Goal: Task Accomplishment & Management: Use online tool/utility

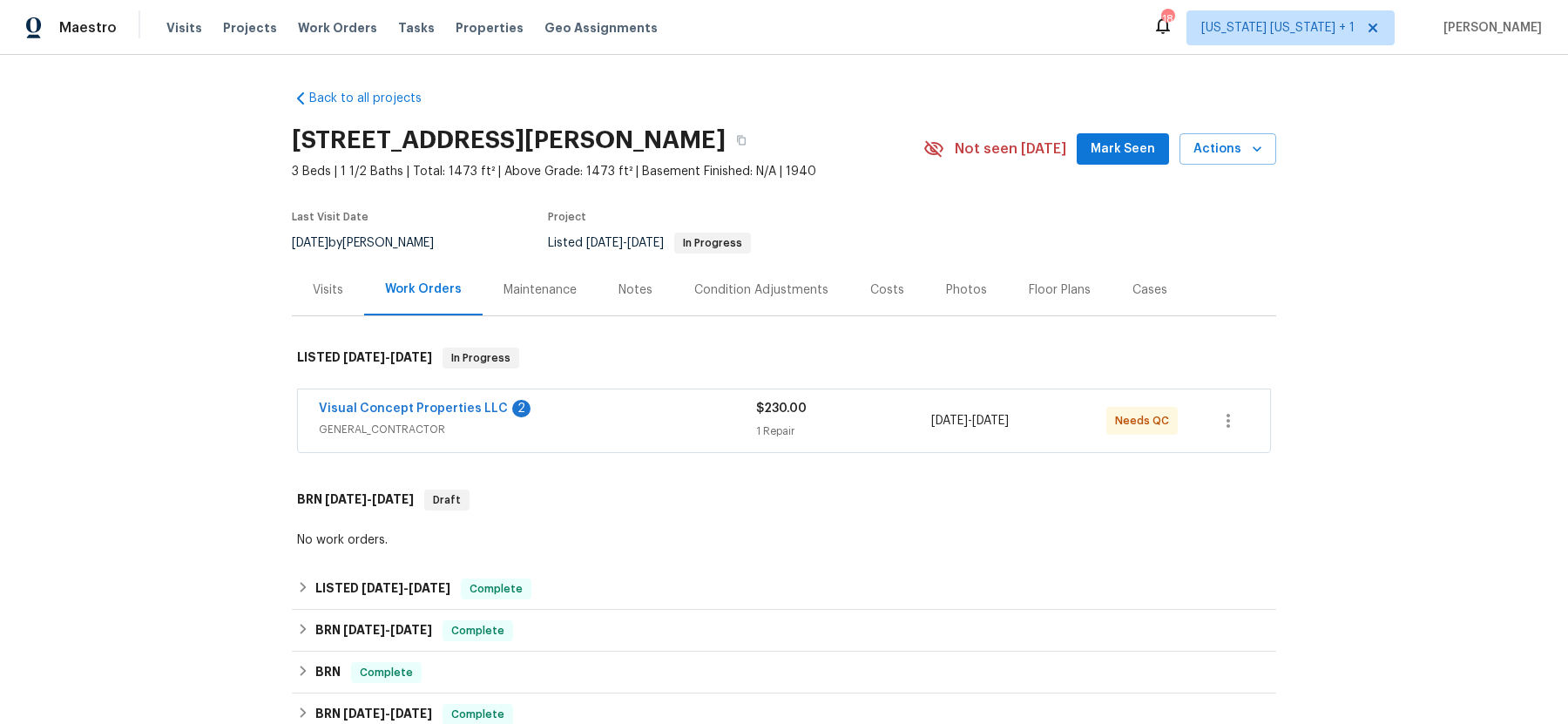
click at [672, 421] on span "GENERAL_CONTRACTOR" at bounding box center [537, 429] width 437 height 18
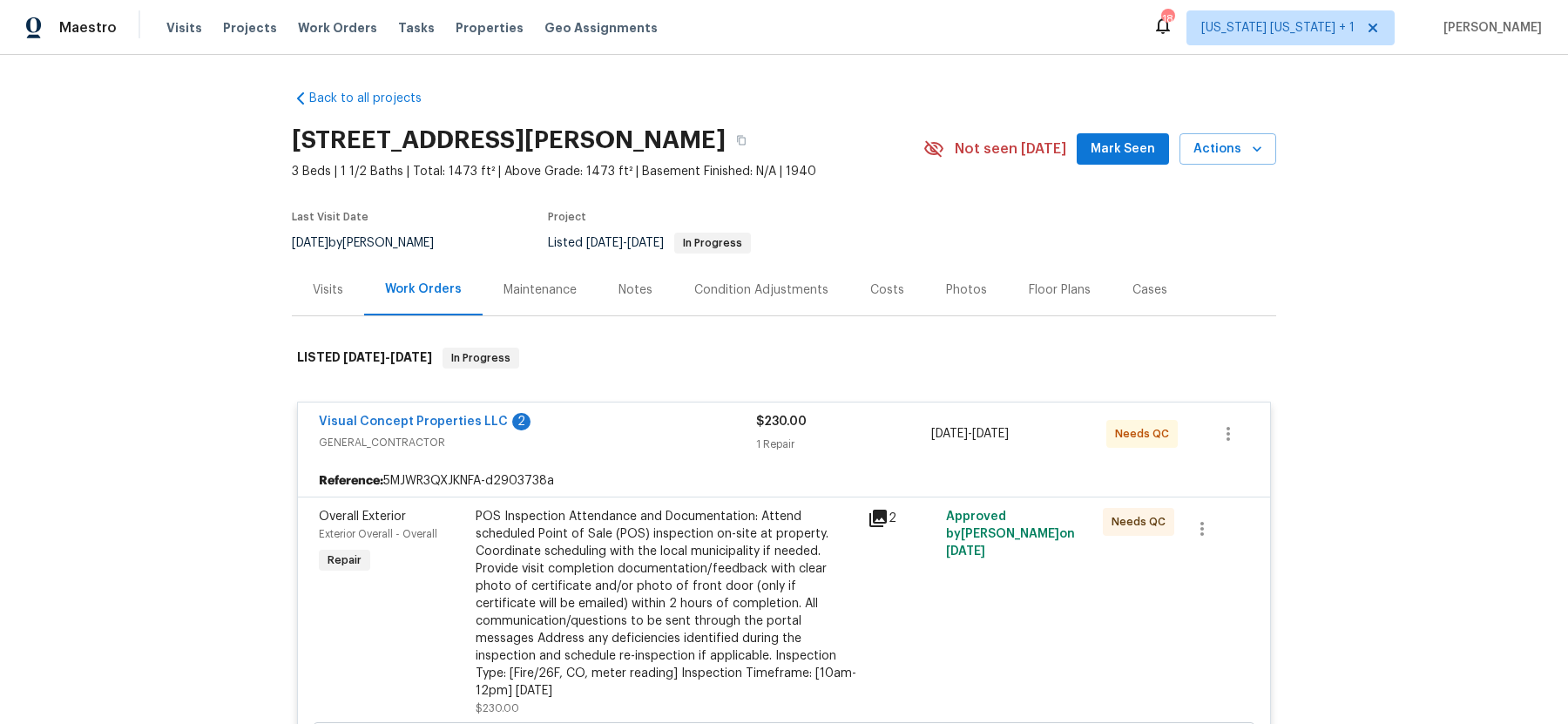
scroll to position [119, 0]
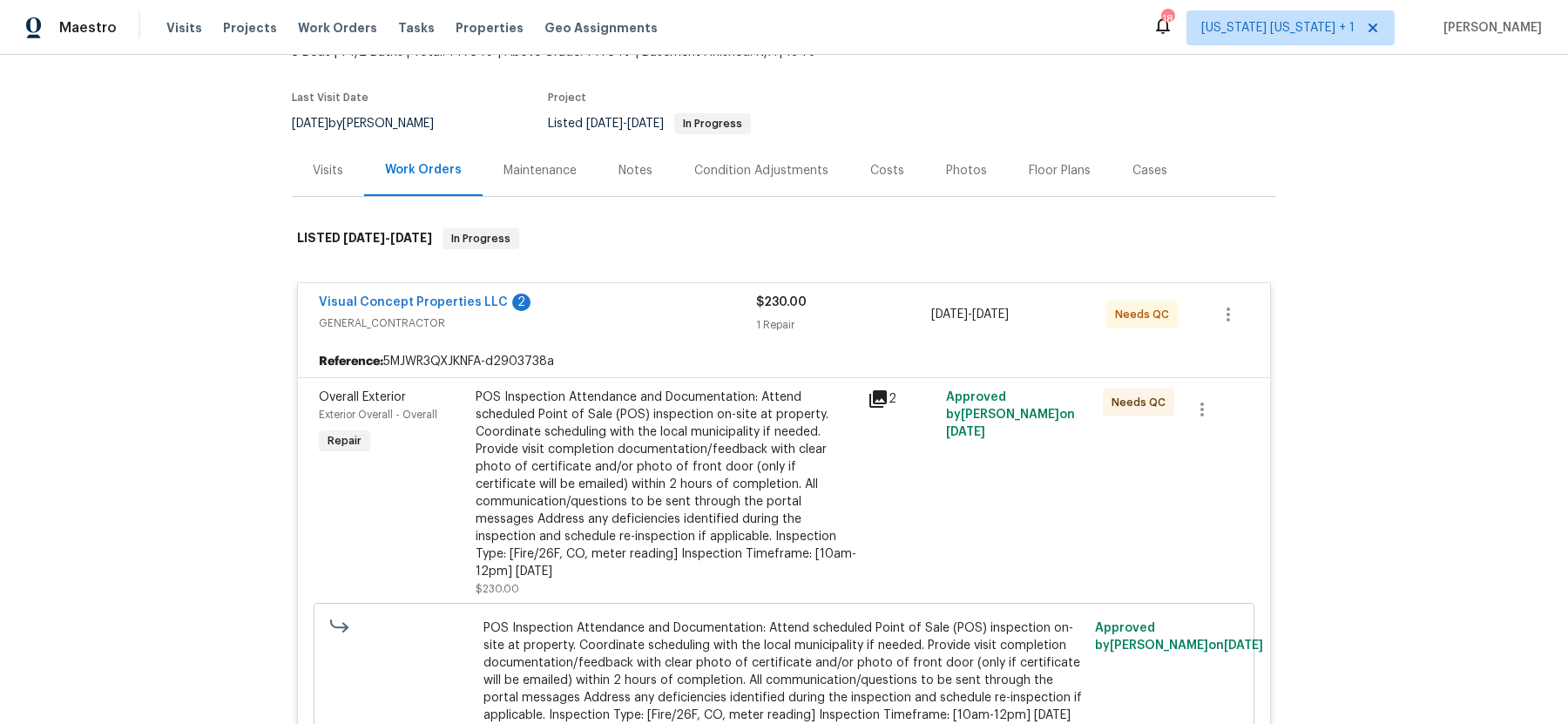
click at [672, 421] on div "POS Inspection Attendance and Documentation: Attend scheduled Point of Sale (PO…" at bounding box center [667, 484] width 382 height 192
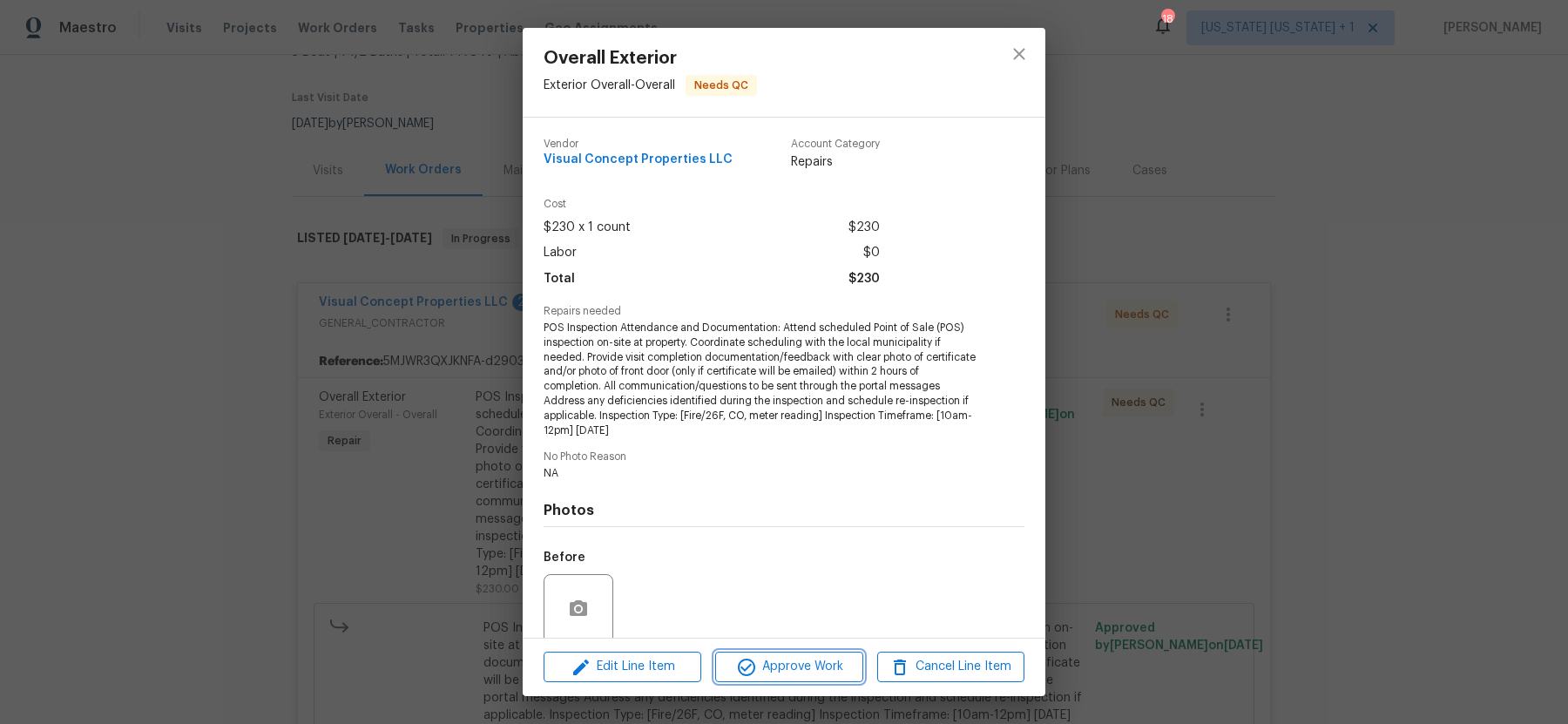
click at [773, 674] on span "Approve Work" at bounding box center [788, 666] width 136 height 22
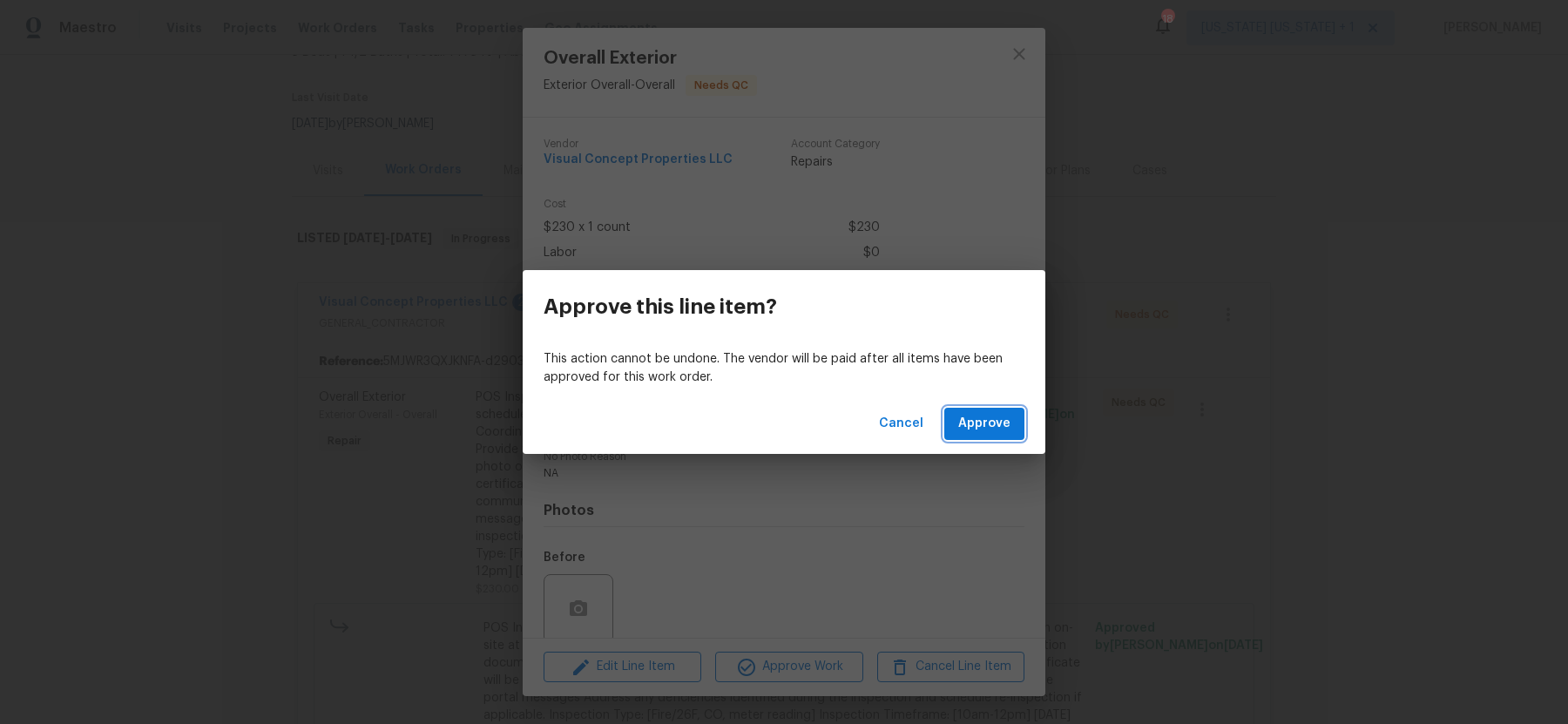
click at [1001, 429] on span "Approve" at bounding box center [985, 423] width 53 height 22
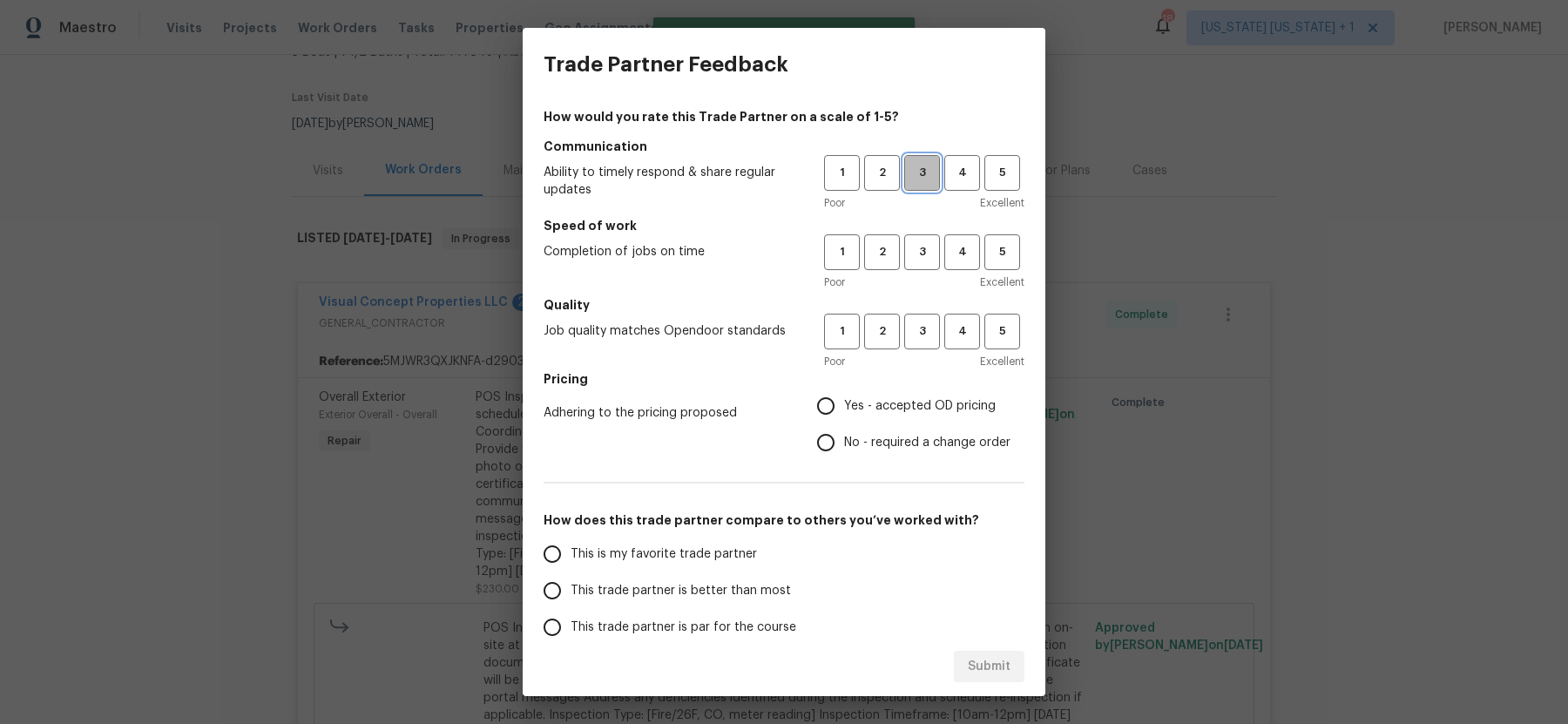
click at [913, 169] on span "3" at bounding box center [922, 172] width 32 height 20
click at [913, 236] on button "3" at bounding box center [922, 252] width 36 height 36
click at [913, 331] on span "3" at bounding box center [922, 331] width 32 height 20
click at [831, 402] on input "Yes - accepted OD pricing" at bounding box center [825, 405] width 37 height 37
radio input "true"
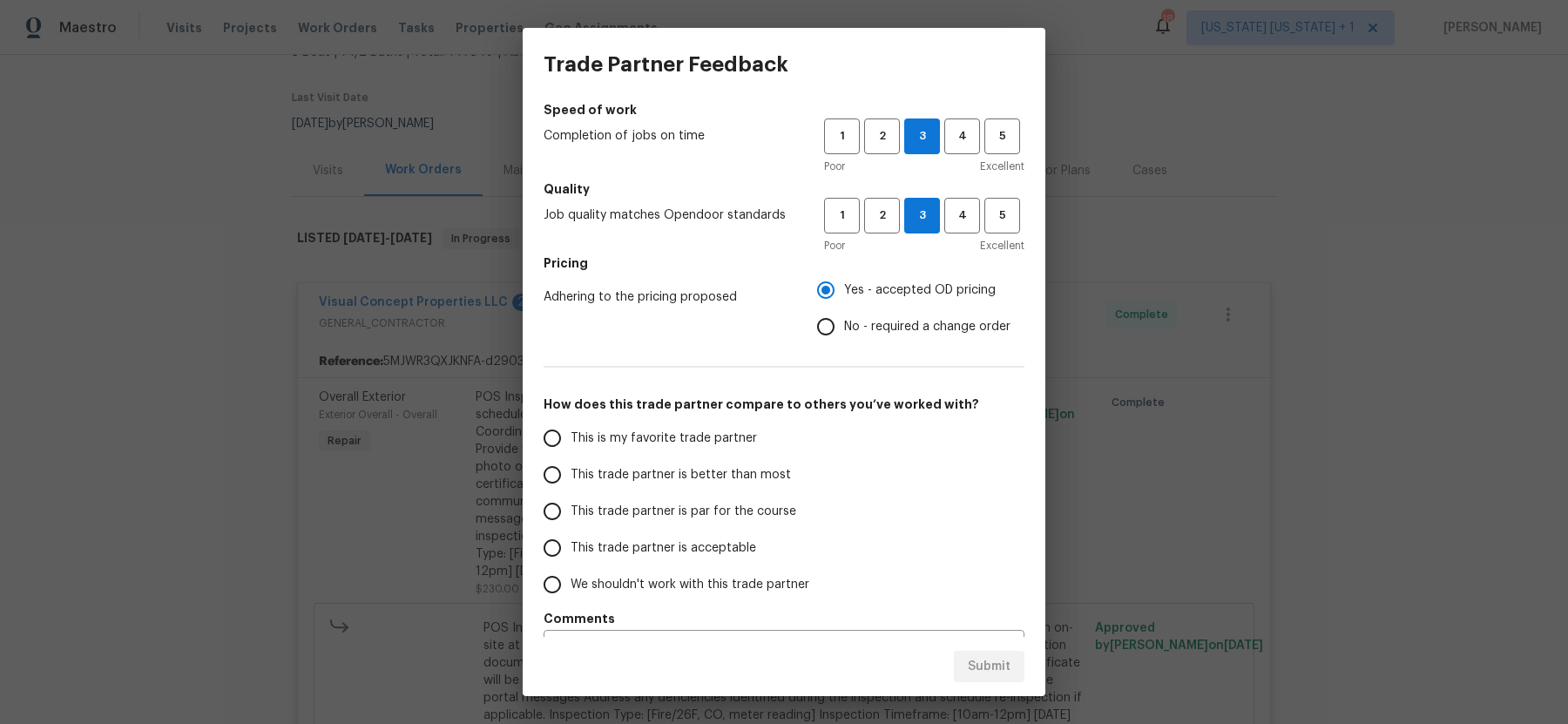
scroll to position [152, 0]
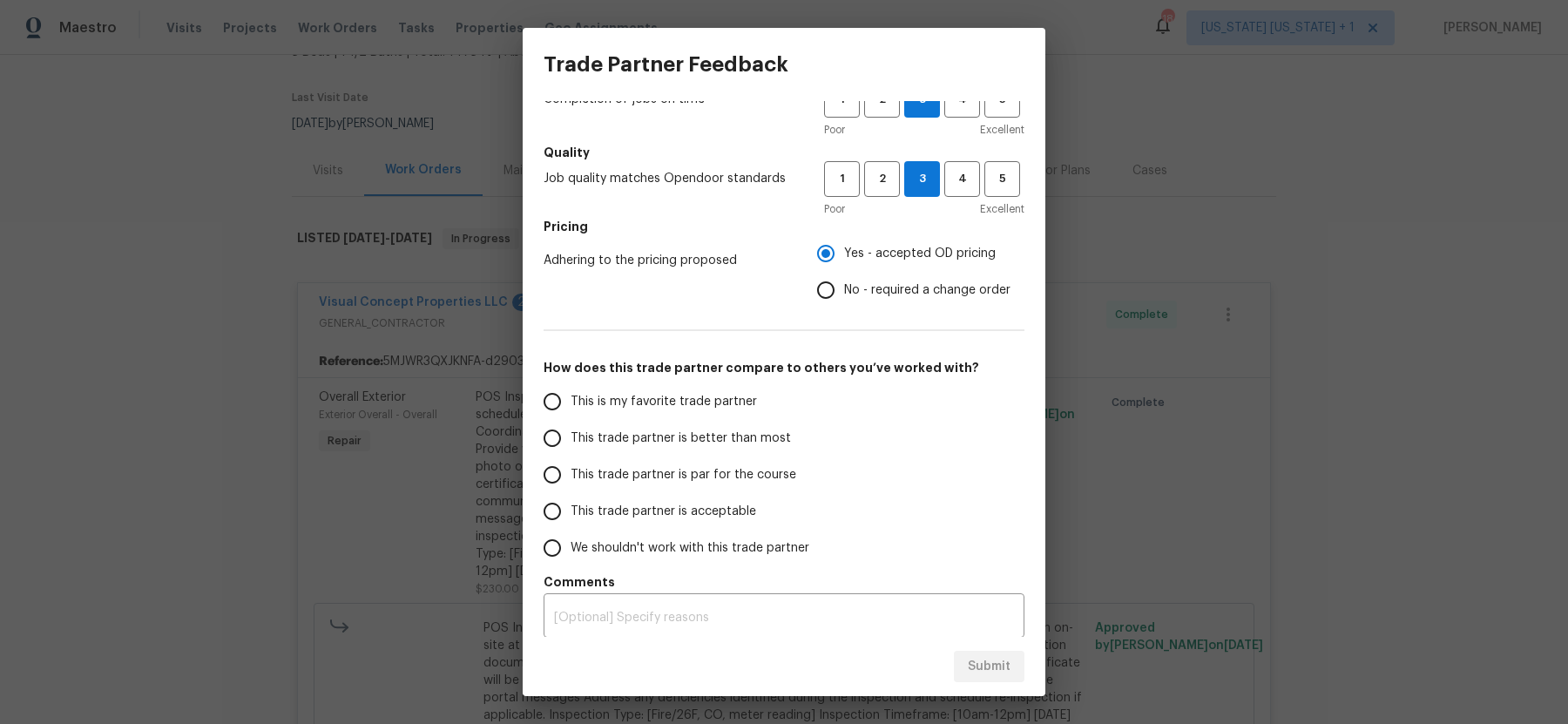
click at [553, 477] on input "This trade partner is par for the course" at bounding box center [552, 474] width 37 height 37
click at [994, 670] on span "Submit" at bounding box center [989, 666] width 42 height 22
radio input "true"
